Goal: Task Accomplishment & Management: Use online tool/utility

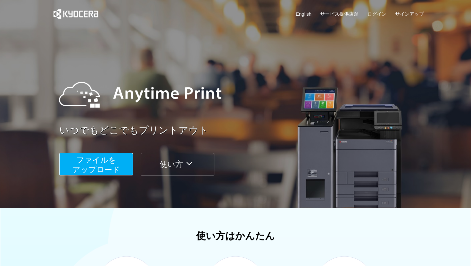
click at [120, 160] on button "ファイルを ​​アップロード" at bounding box center [96, 164] width 74 height 22
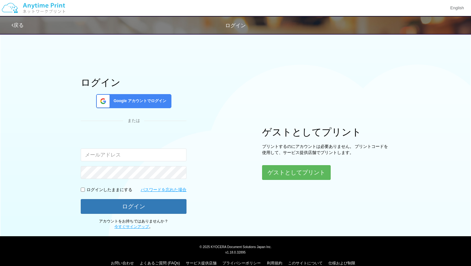
click at [157, 97] on div "Google アカウントでログイン" at bounding box center [133, 101] width 75 height 14
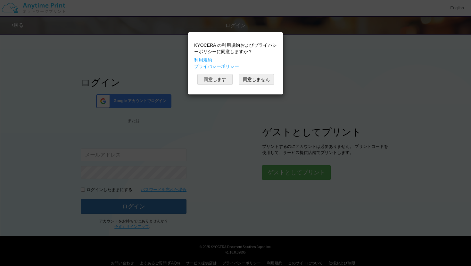
click at [220, 80] on button "同意します" at bounding box center [215, 79] width 35 height 11
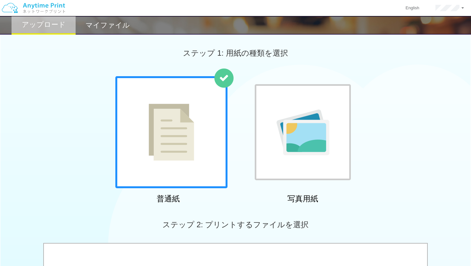
click at [179, 173] on div at bounding box center [171, 132] width 112 height 112
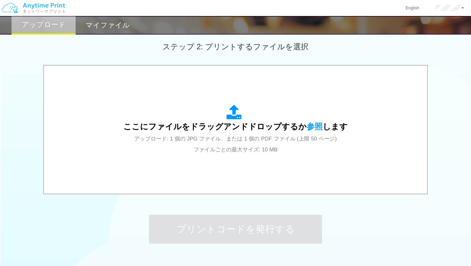
scroll to position [182, 0]
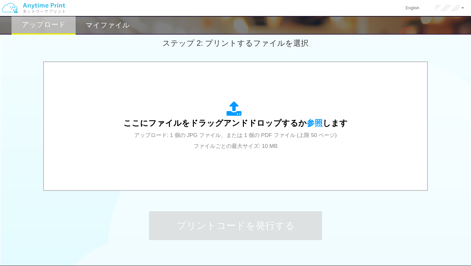
click at [179, 173] on div "ここにファイルをドラッグアンドドロップするか 参照 します アップロード: 1 個の JPG ファイル、または 1 個の PDF ファイル (上限 50 ペー…" at bounding box center [235, 126] width 371 height 115
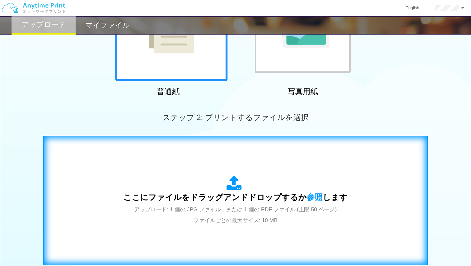
scroll to position [0, 0]
